Goal: Find specific page/section: Find specific page/section

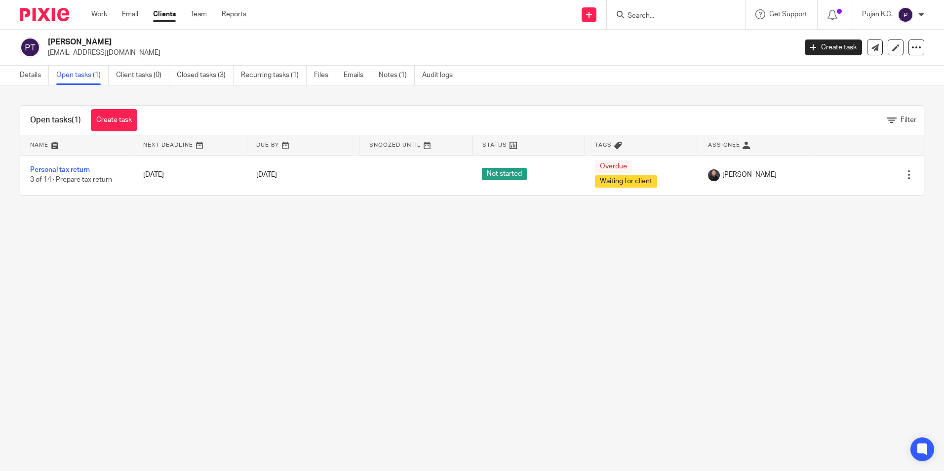
click at [658, 19] on input "Search" at bounding box center [671, 16] width 89 height 9
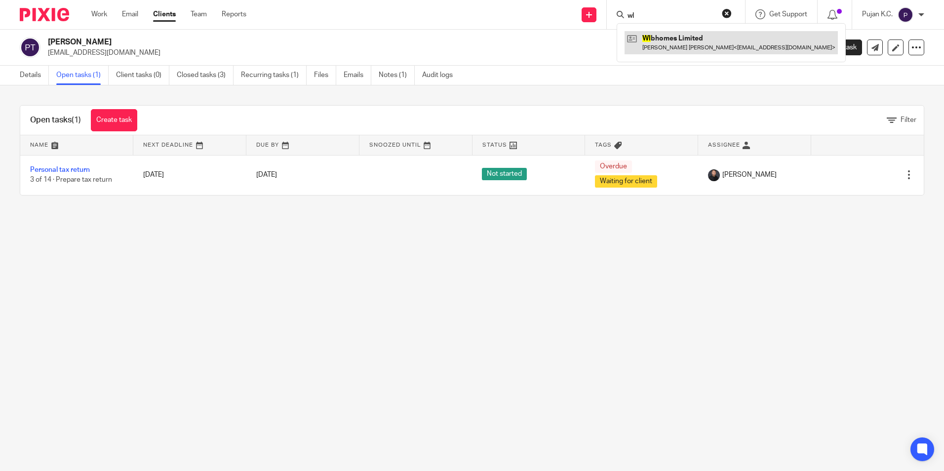
type input "wl"
click at [661, 41] on link at bounding box center [731, 42] width 213 height 23
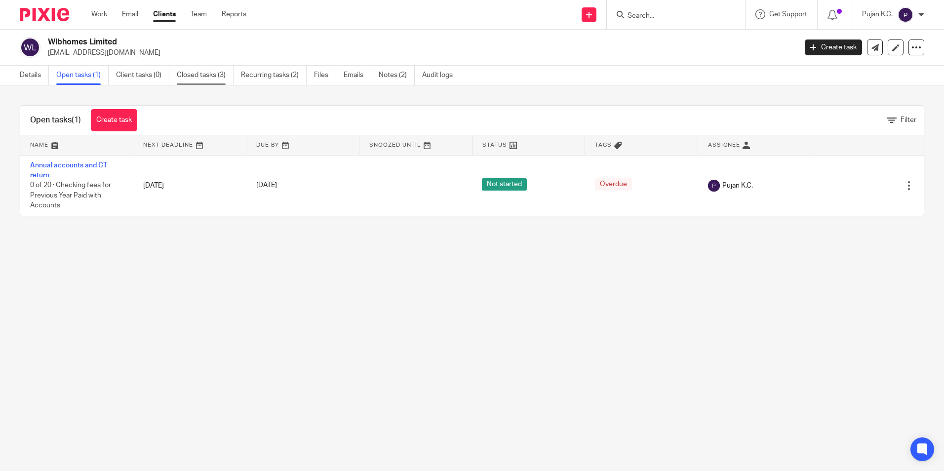
click at [221, 73] on link "Closed tasks (3)" at bounding box center [205, 75] width 57 height 19
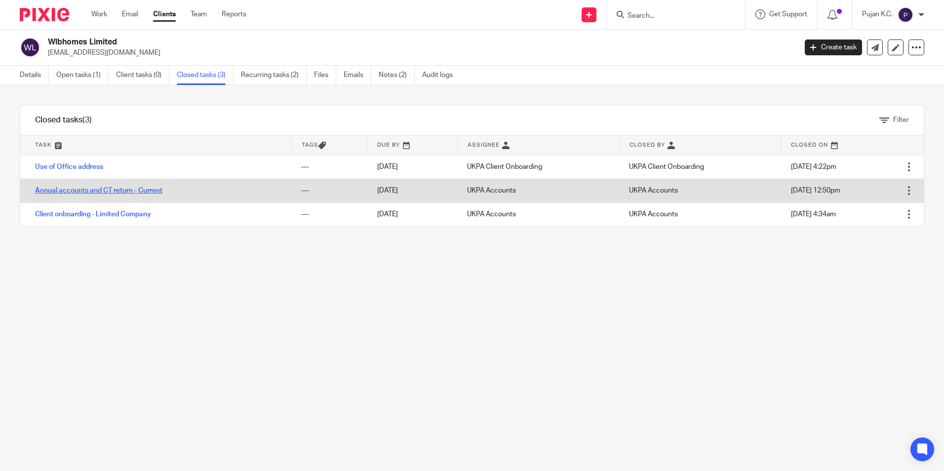
click at [133, 192] on link "Annual accounts and CT return - Current" at bounding box center [98, 190] width 127 height 7
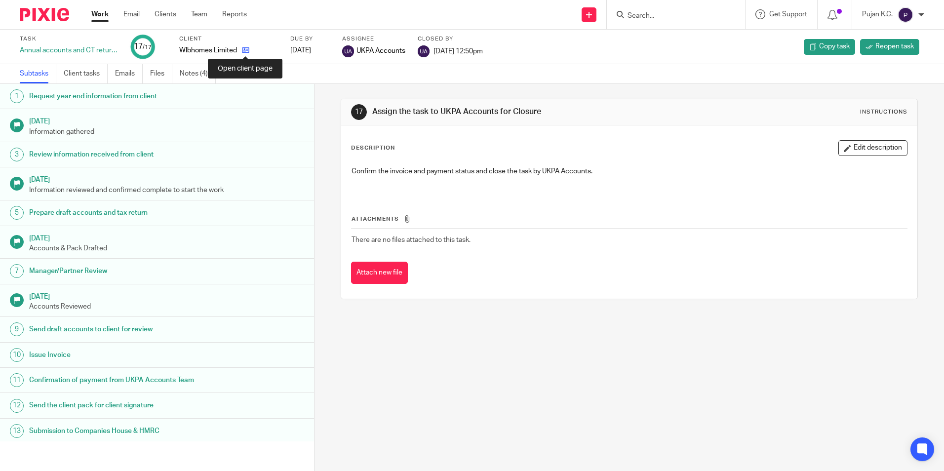
click at [248, 51] on icon at bounding box center [245, 49] width 7 height 7
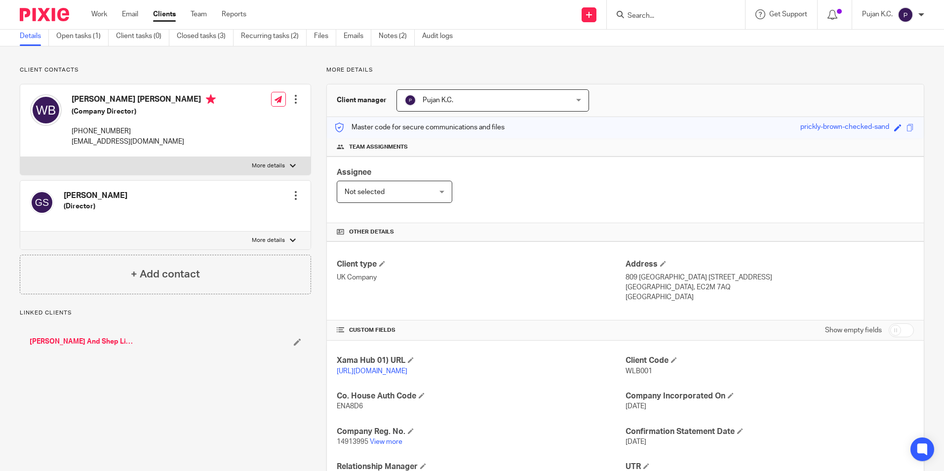
scroll to position [99, 0]
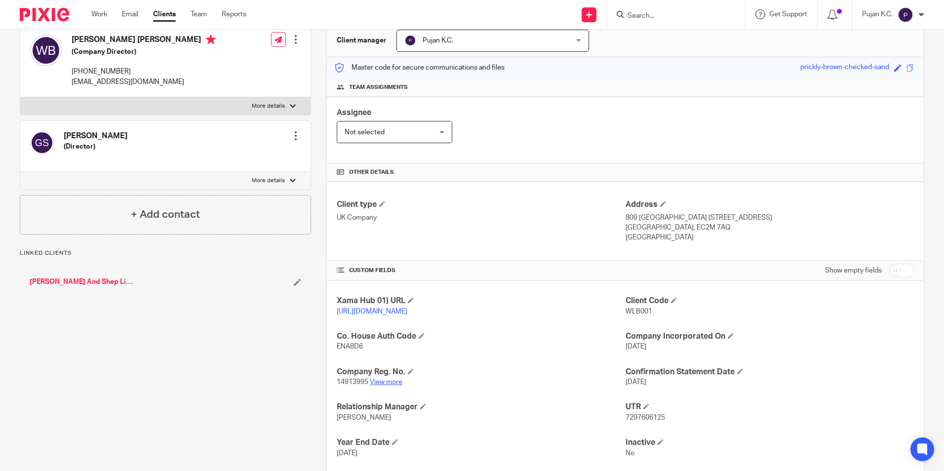
click at [384, 386] on link "View more" at bounding box center [386, 382] width 33 height 7
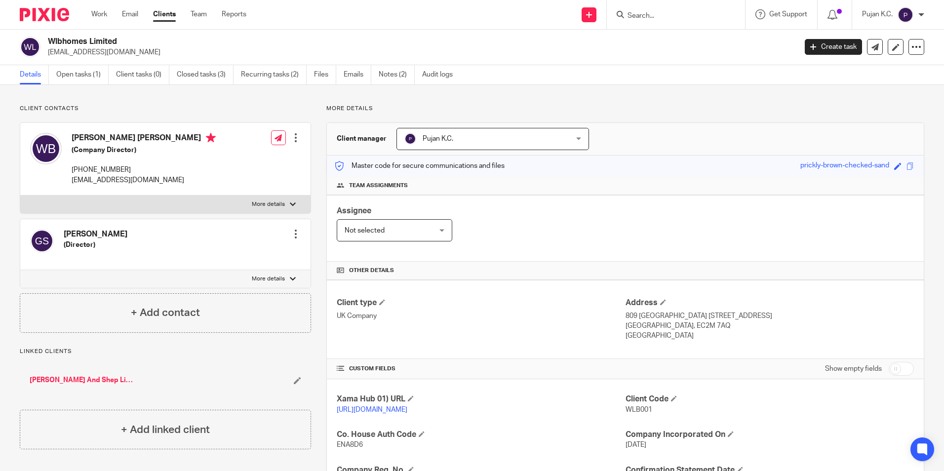
scroll to position [0, 0]
click at [669, 11] on form at bounding box center [679, 14] width 105 height 12
click at [663, 15] on input "Search" at bounding box center [671, 16] width 89 height 9
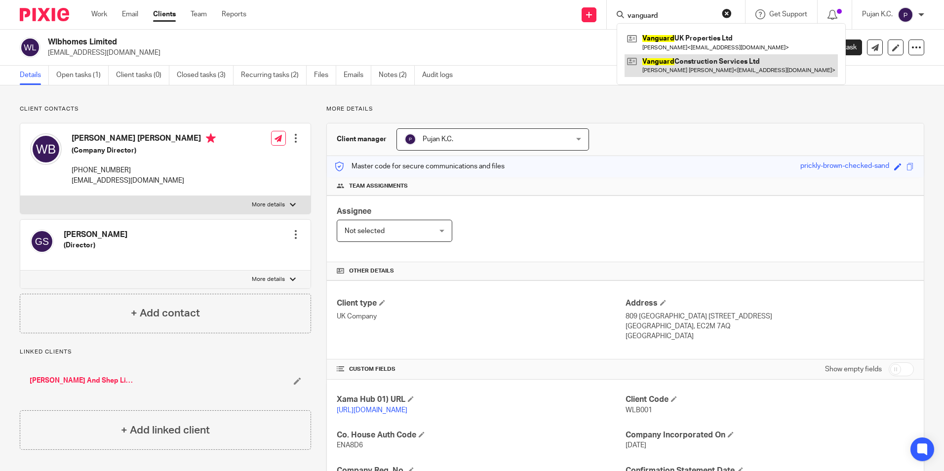
type input "vanguard"
click at [692, 69] on link at bounding box center [731, 65] width 213 height 23
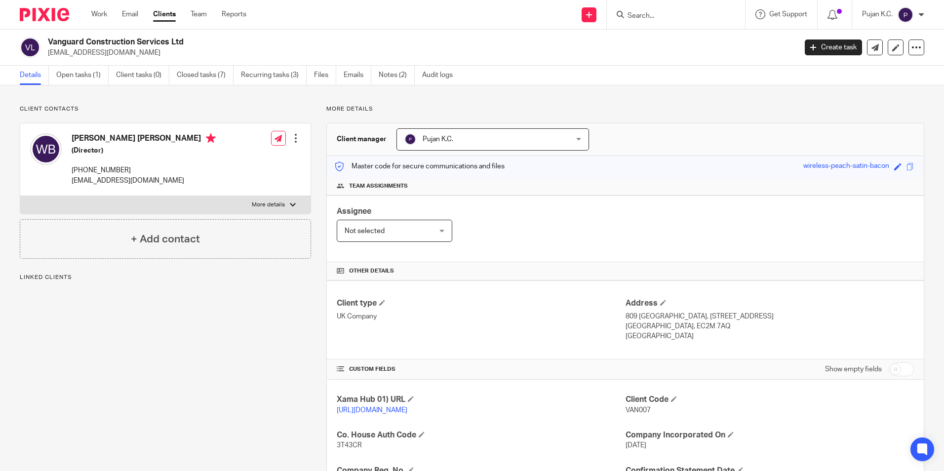
scroll to position [148, 0]
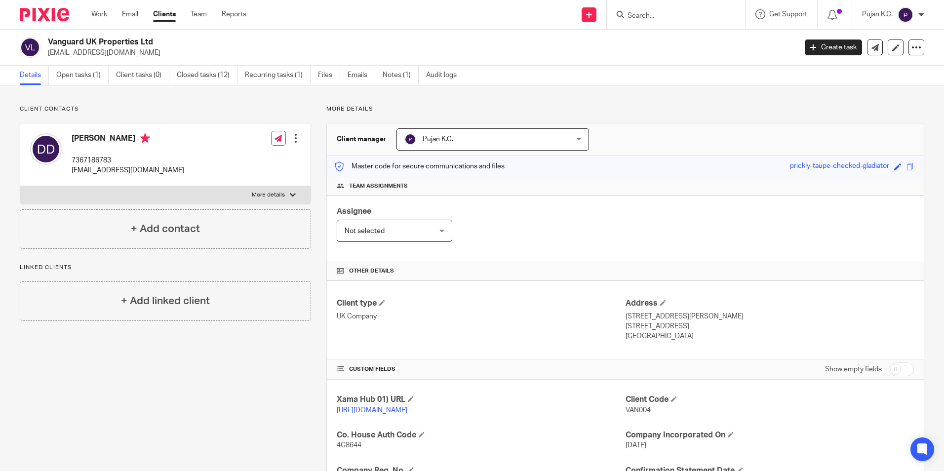
click at [638, 13] on input "Search" at bounding box center [671, 16] width 89 height 9
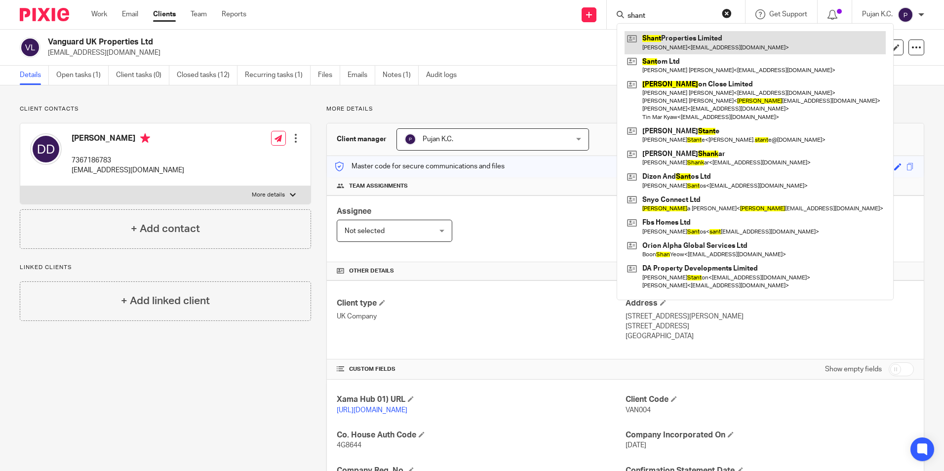
type input "shant"
click at [679, 45] on link at bounding box center [755, 42] width 261 height 23
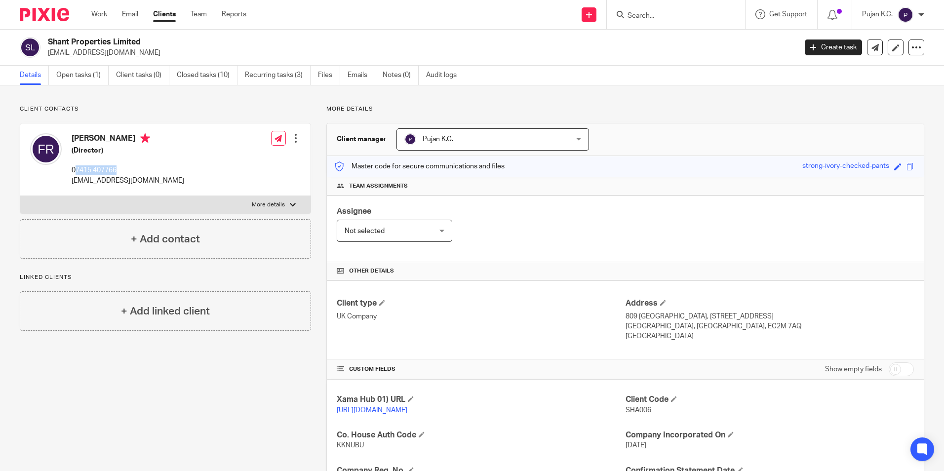
drag, startPoint x: 76, startPoint y: 171, endPoint x: 127, endPoint y: 172, distance: 50.9
click at [127, 172] on p "07415 407766" at bounding box center [128, 170] width 113 height 10
click at [68, 71] on link "Open tasks (1)" at bounding box center [82, 75] width 52 height 19
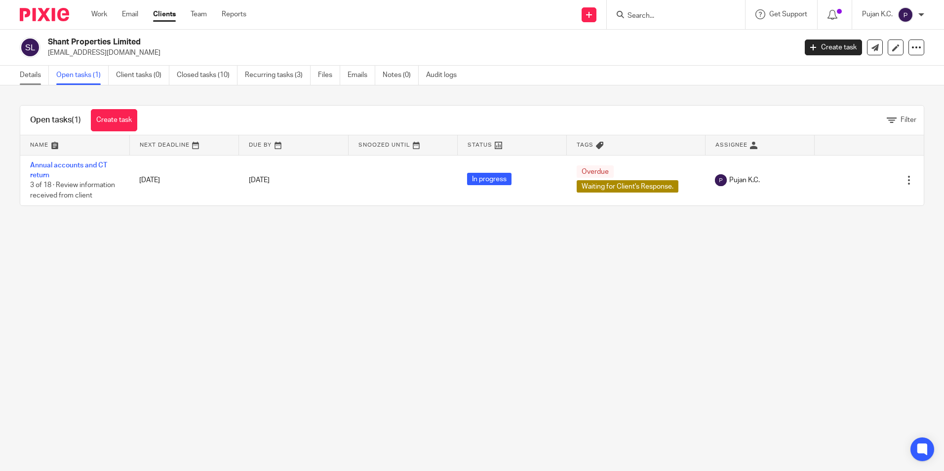
click at [31, 75] on link "Details" at bounding box center [34, 75] width 29 height 19
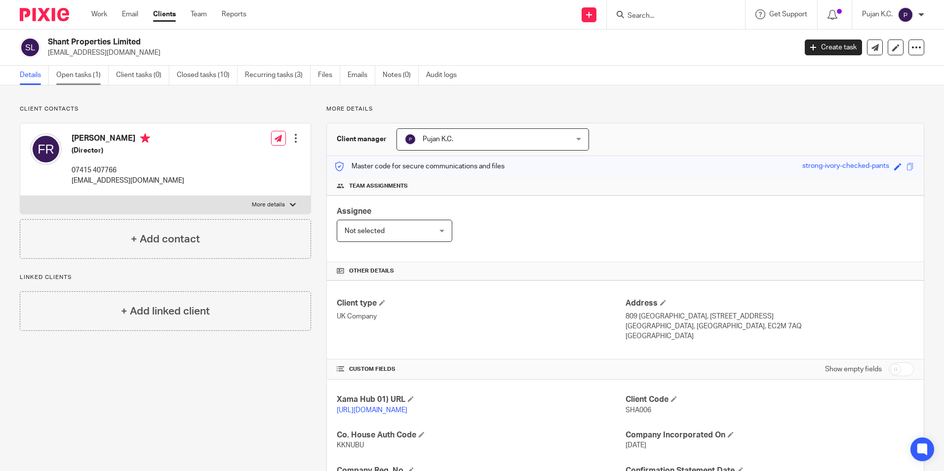
click at [81, 77] on link "Open tasks (1)" at bounding box center [82, 75] width 52 height 19
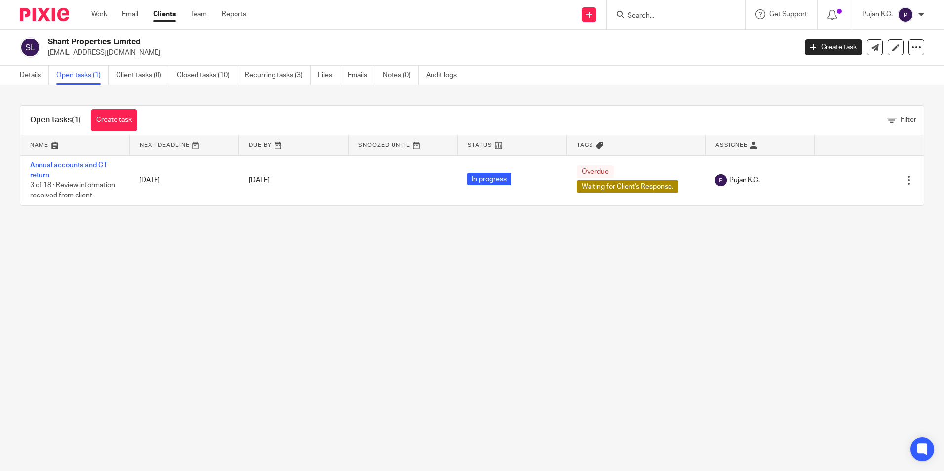
click at [475, 331] on main "Shant Properties Limited [EMAIL_ADDRESS][DOMAIN_NAME] Create task Update from C…" at bounding box center [472, 235] width 944 height 471
click at [37, 79] on link "Details" at bounding box center [34, 75] width 29 height 19
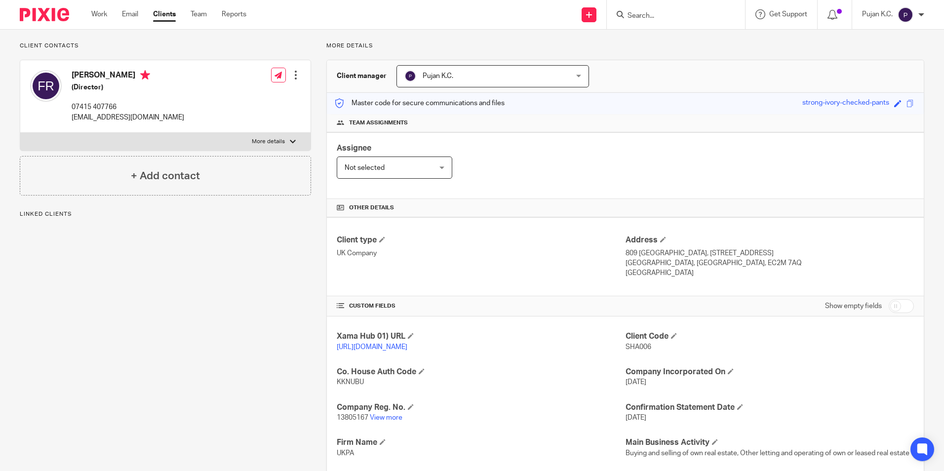
scroll to position [148, 0]
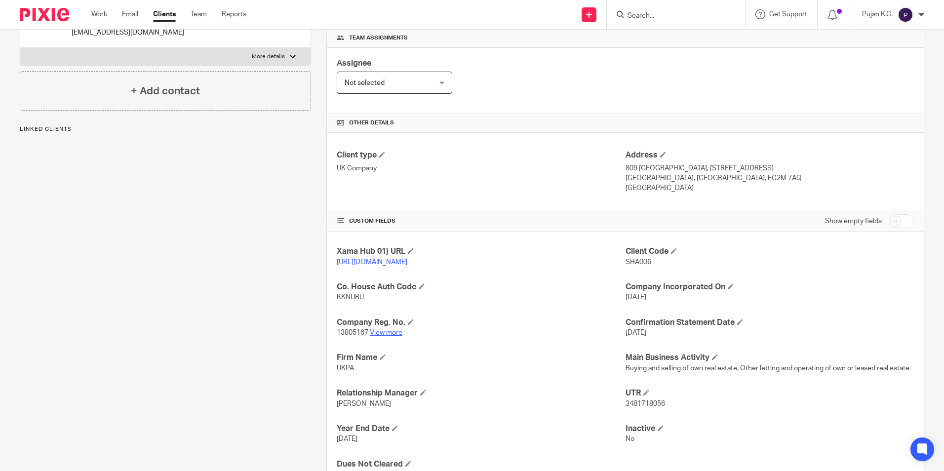
click at [380, 336] on link "View more" at bounding box center [386, 332] width 33 height 7
